Goal: Task Accomplishment & Management: Use online tool/utility

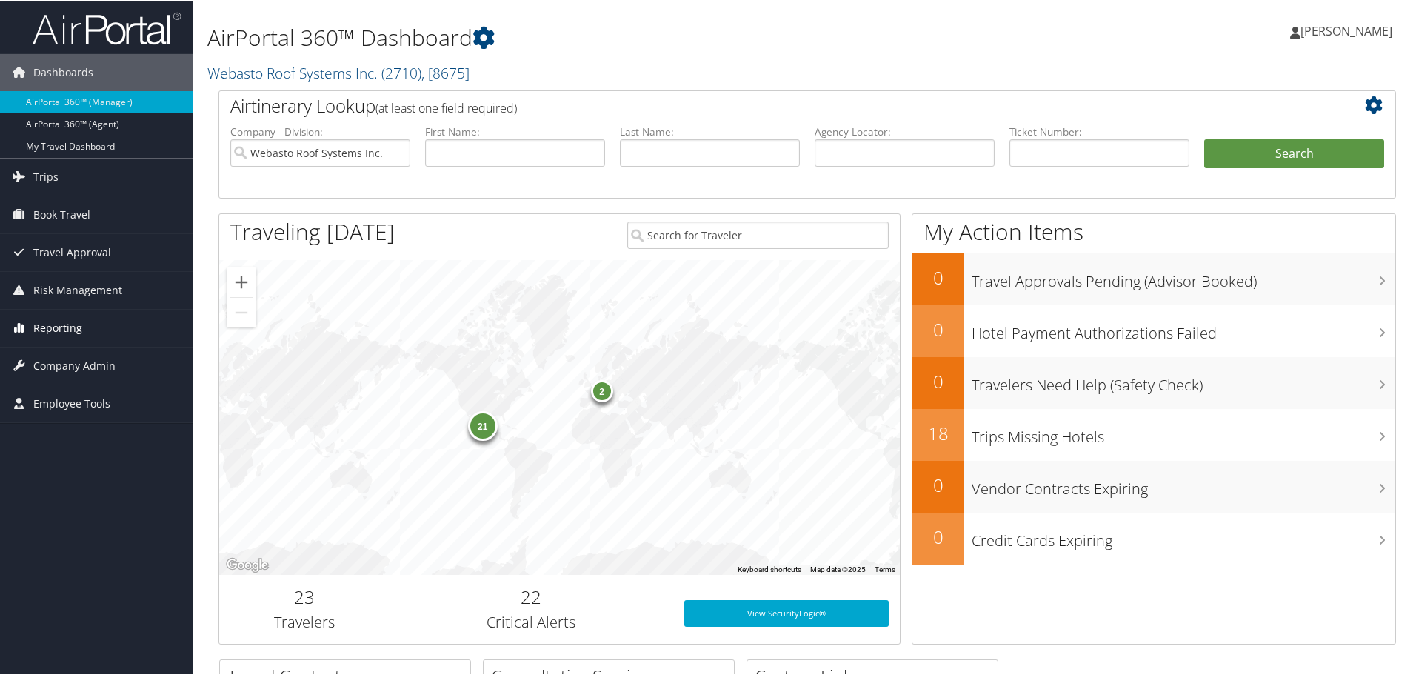
click at [26, 335] on icon at bounding box center [18, 326] width 22 height 22
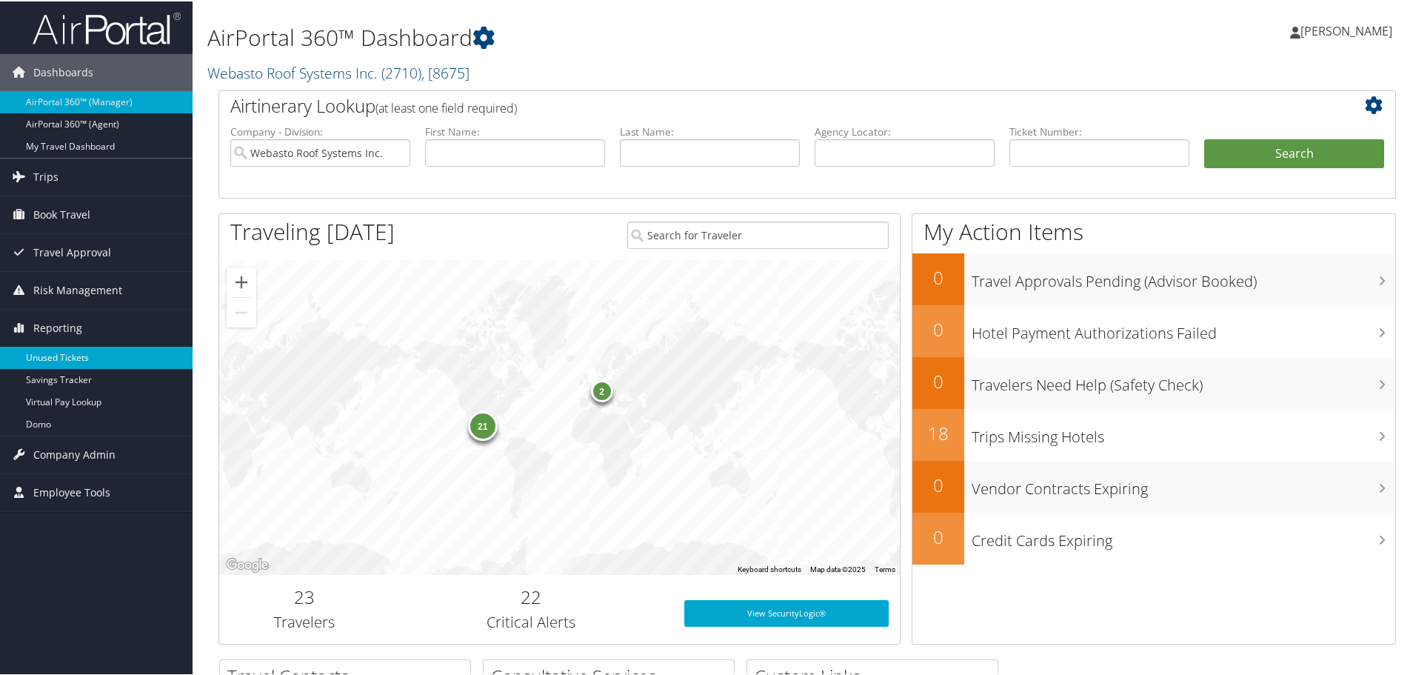
click at [34, 353] on link "Unused Tickets" at bounding box center [96, 356] width 193 height 22
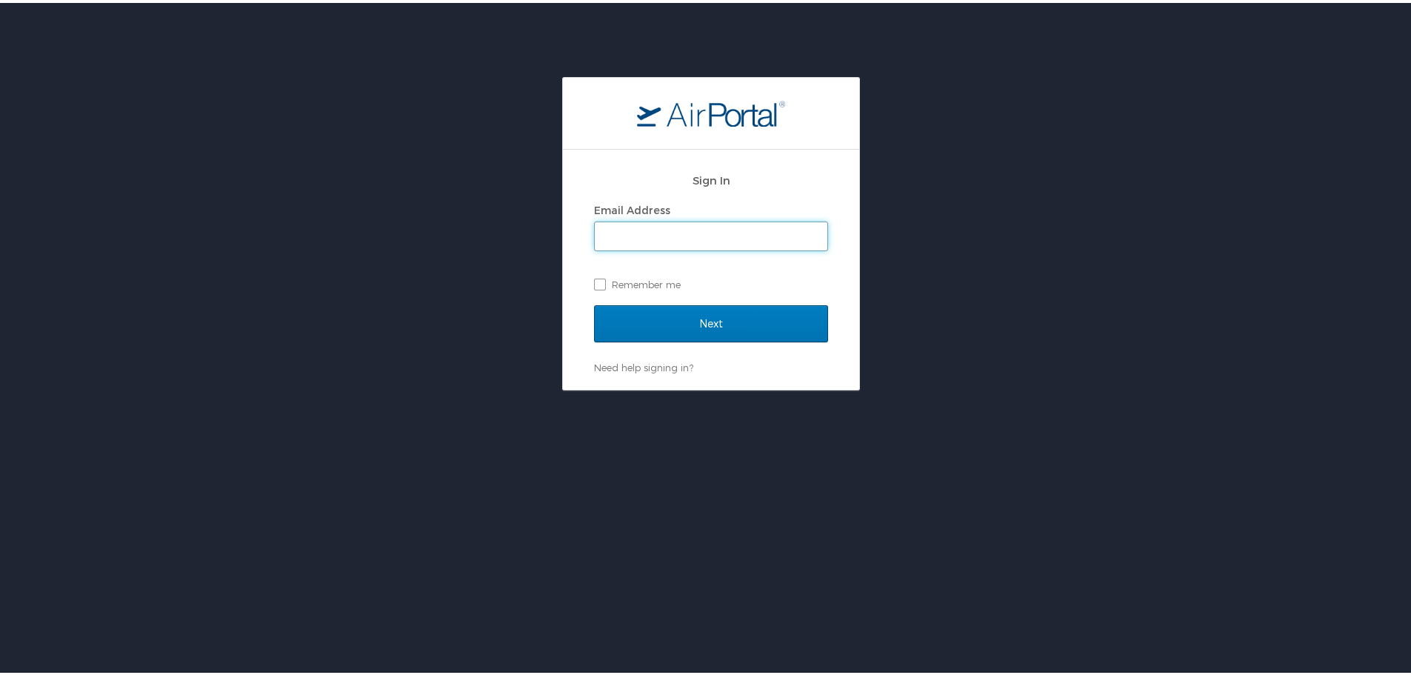
click at [651, 244] on input "Email Address" at bounding box center [711, 233] width 233 height 28
type input "cmares@hmhf.com"
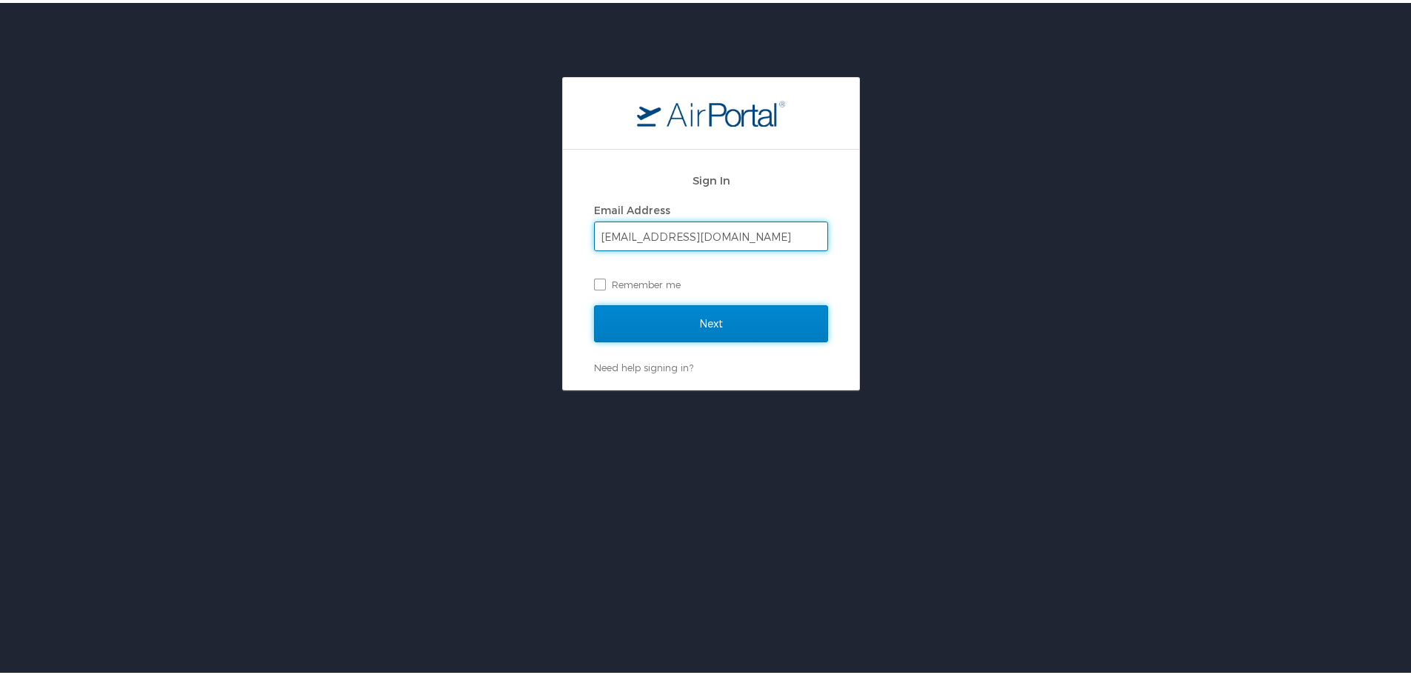
click at [669, 323] on input "Next" at bounding box center [711, 320] width 234 height 37
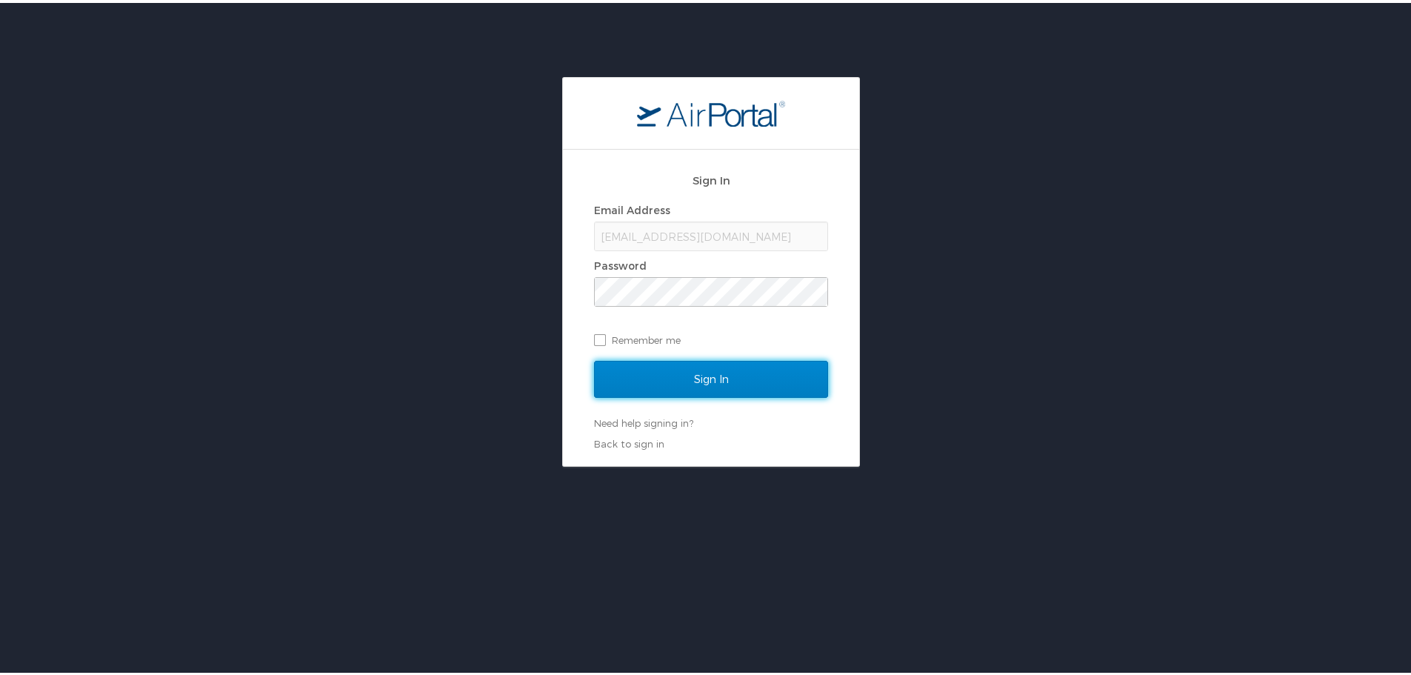
drag, startPoint x: 672, startPoint y: 381, endPoint x: 655, endPoint y: 385, distance: 16.7
click at [672, 381] on input "Sign In" at bounding box center [711, 376] width 234 height 37
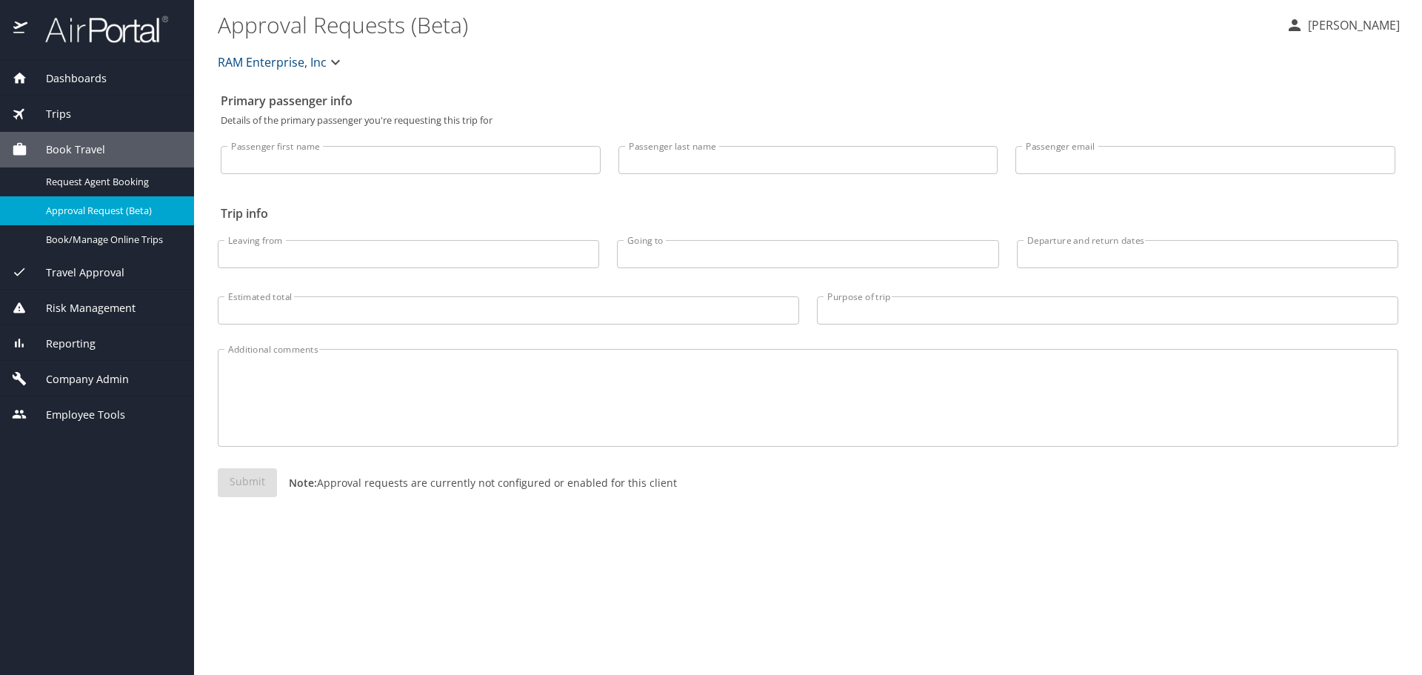
click at [80, 348] on span "Reporting" at bounding box center [61, 343] width 68 height 16
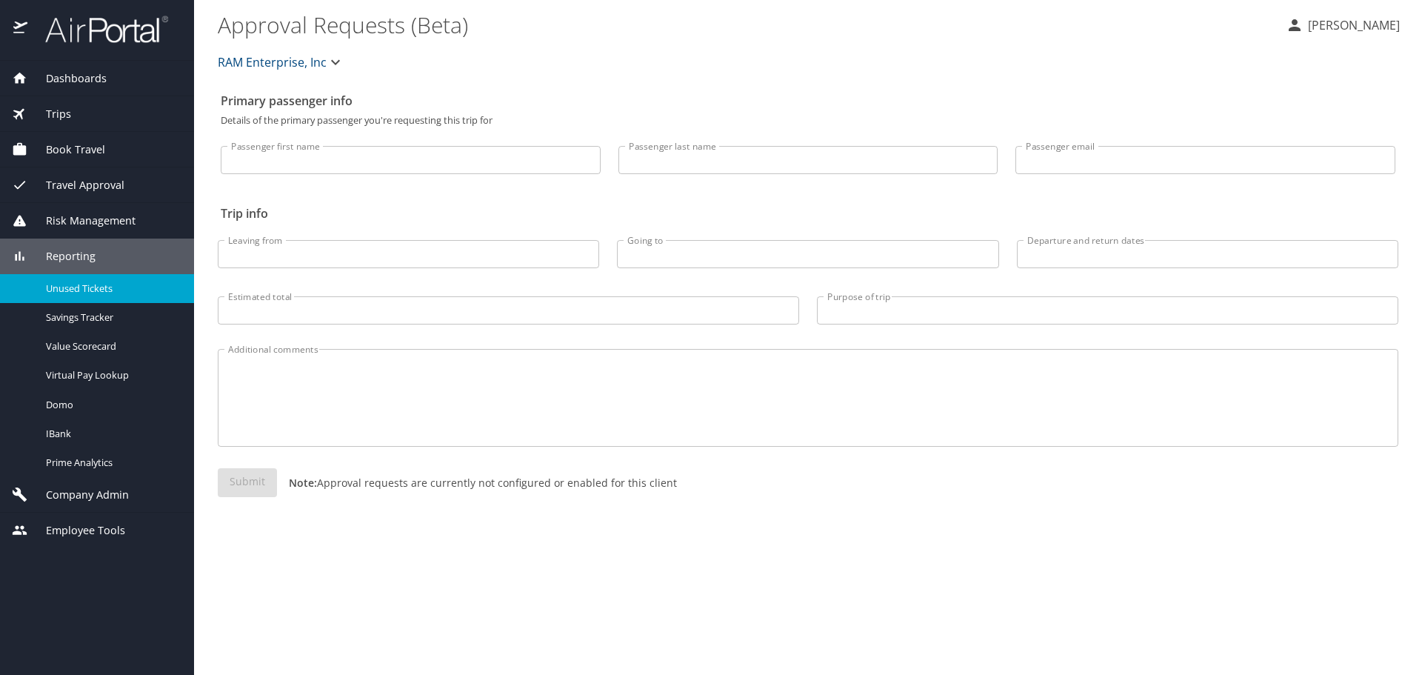
click at [91, 290] on span "Unused Tickets" at bounding box center [111, 288] width 130 height 14
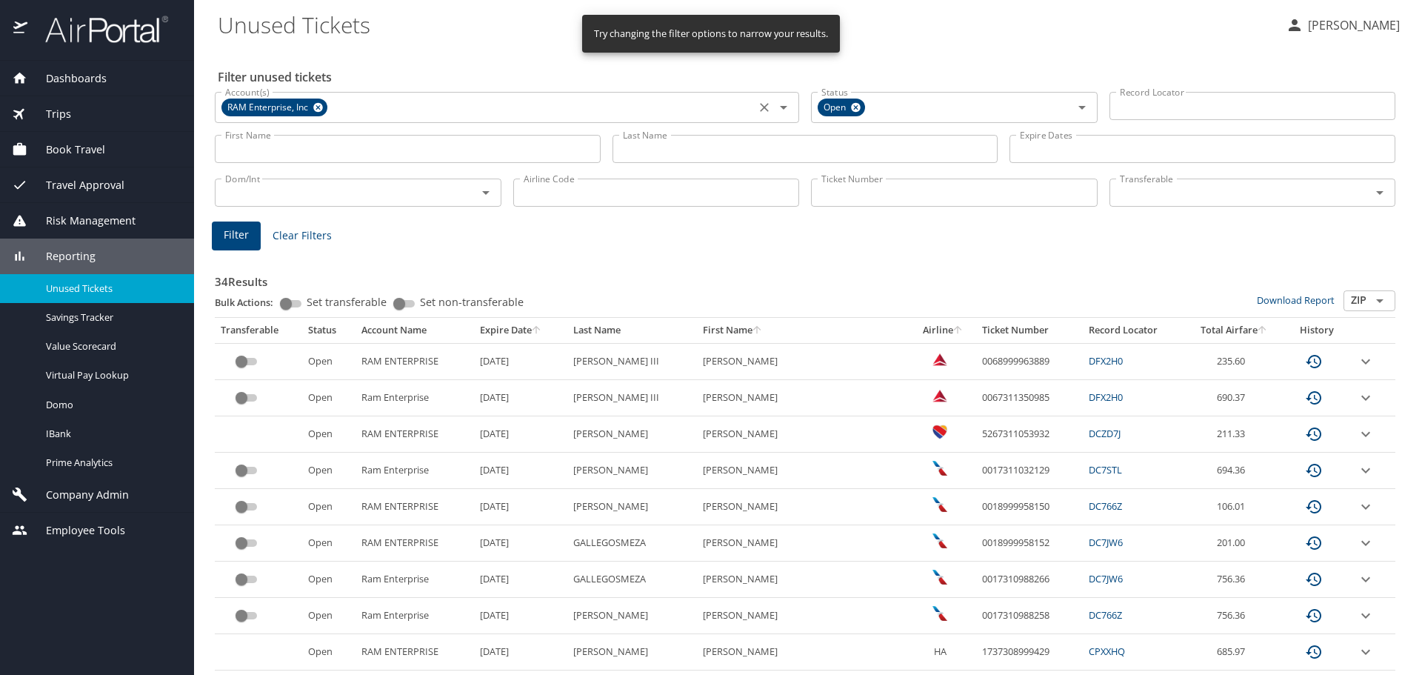
click at [318, 110] on icon at bounding box center [318, 108] width 10 height 10
click at [864, 200] on input "Ticket Number" at bounding box center [954, 192] width 287 height 28
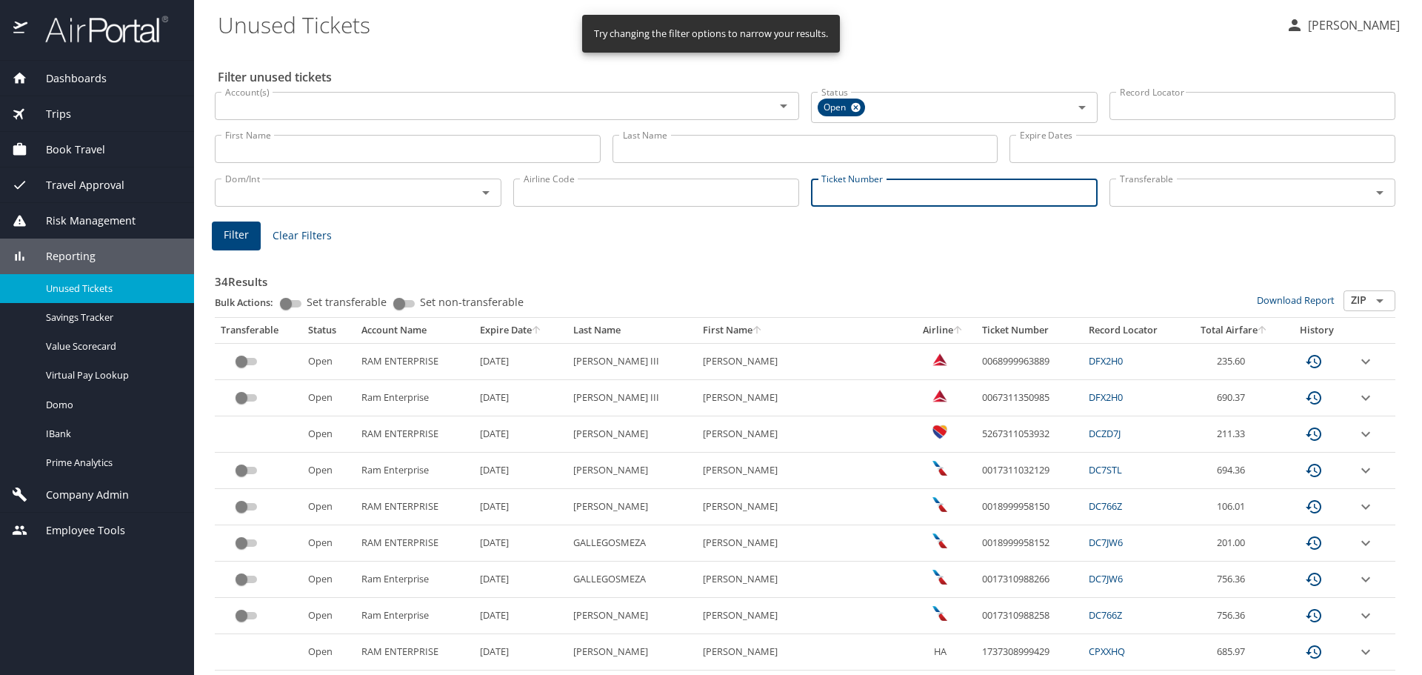
paste input "0068998531689"
type input "0068998531689"
click at [254, 240] on button "Filter" at bounding box center [236, 233] width 49 height 29
